Goal: Transaction & Acquisition: Book appointment/travel/reservation

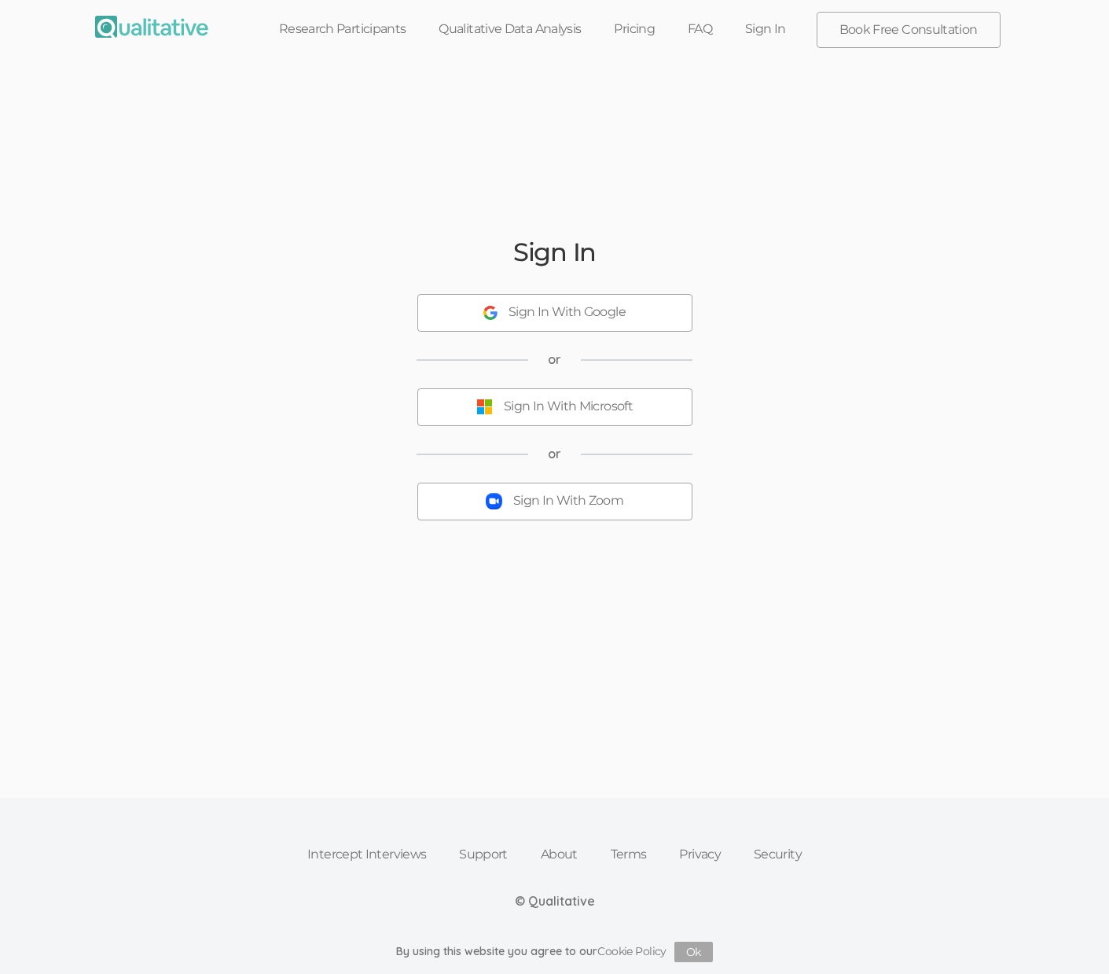
click at [284, 33] on link "Book Free Consultation" at bounding box center [908, 30] width 182 height 35
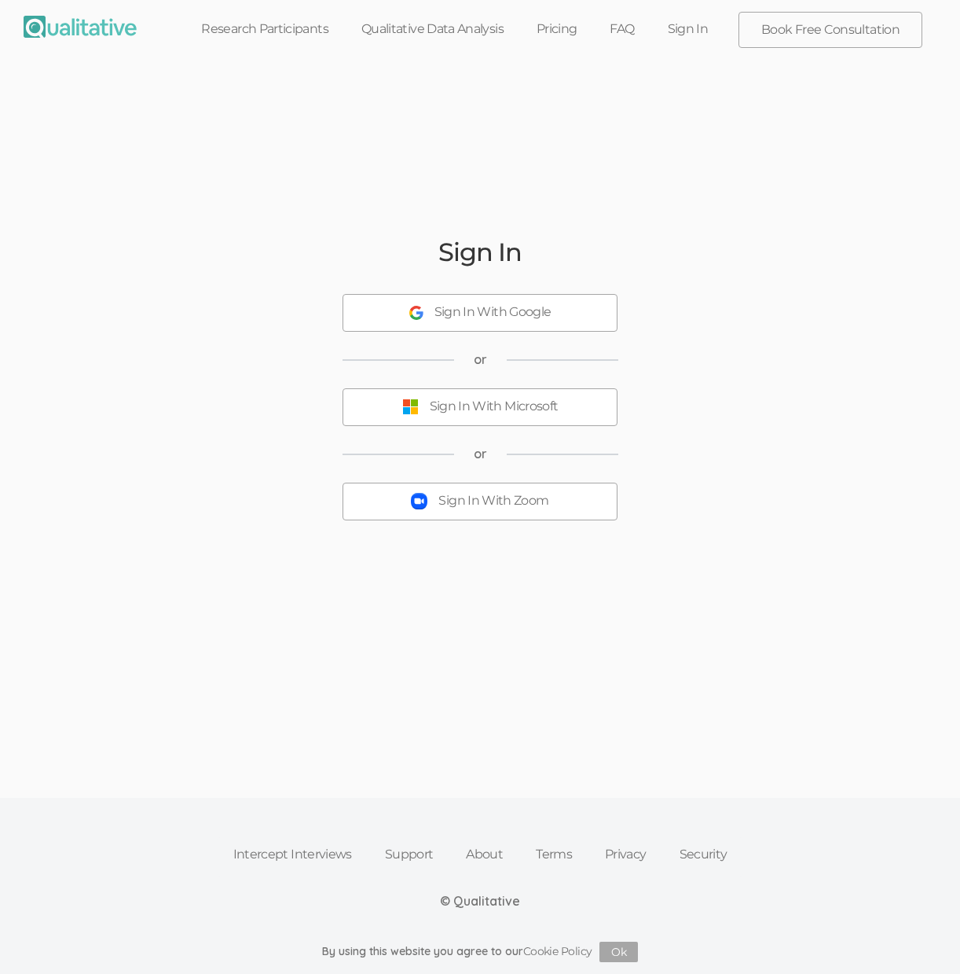
click at [284, 862] on link "Intercept Interviews" at bounding box center [293, 854] width 152 height 35
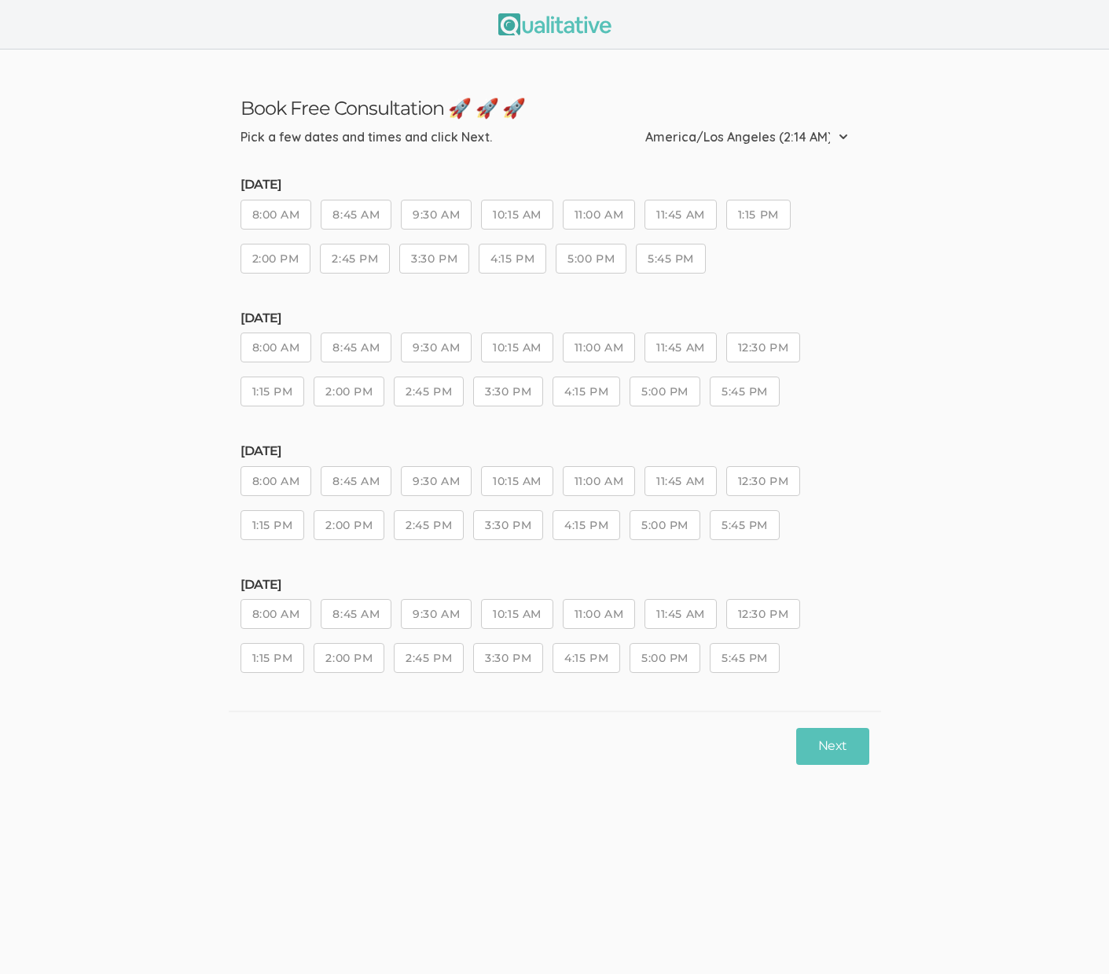
click at [630, 610] on button "11:00 AM" at bounding box center [599, 614] width 72 height 30
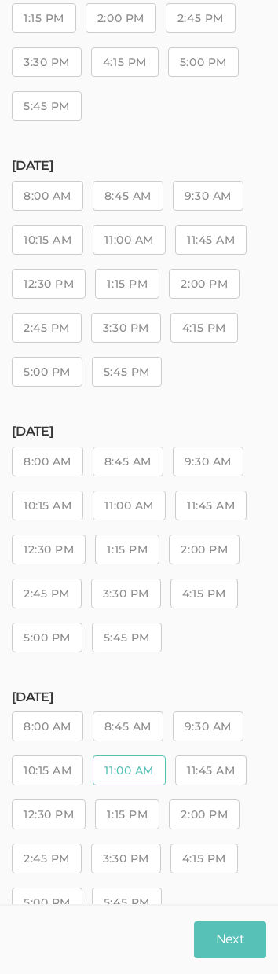
scroll to position [374, 0]
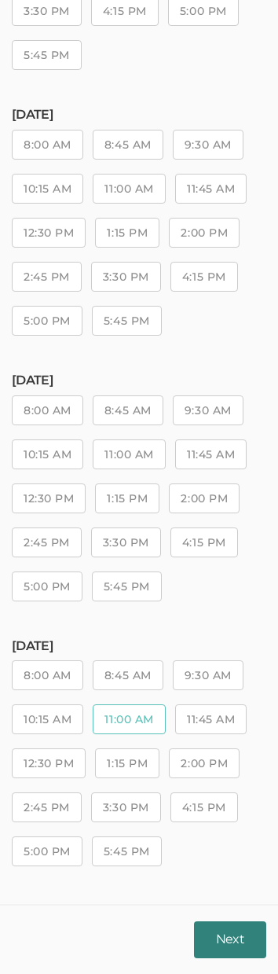
click at [244, 945] on button "Next" at bounding box center [230, 939] width 72 height 37
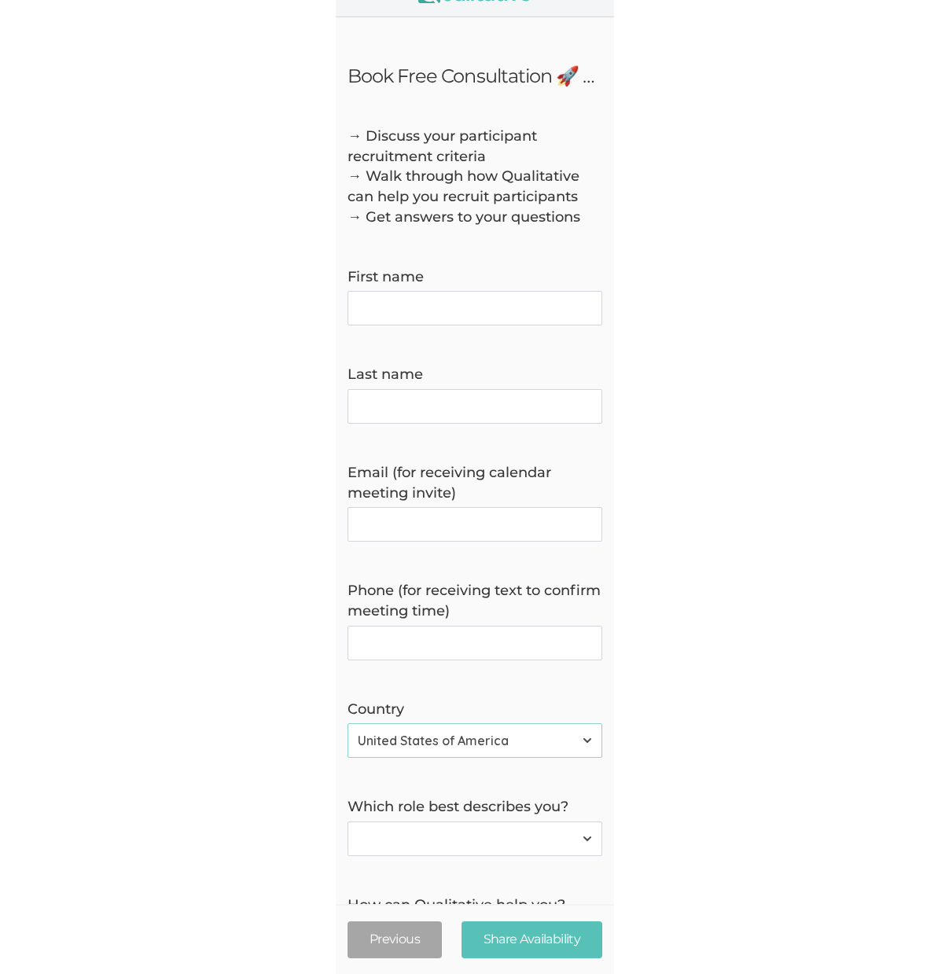
scroll to position [0, 0]
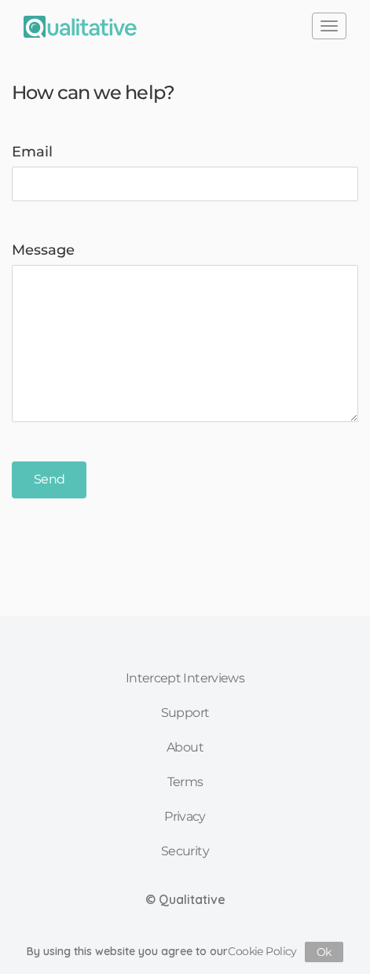
click at [185, 748] on link "About" at bounding box center [185, 747] width 152 height 35
